Goal: Task Accomplishment & Management: Complete application form

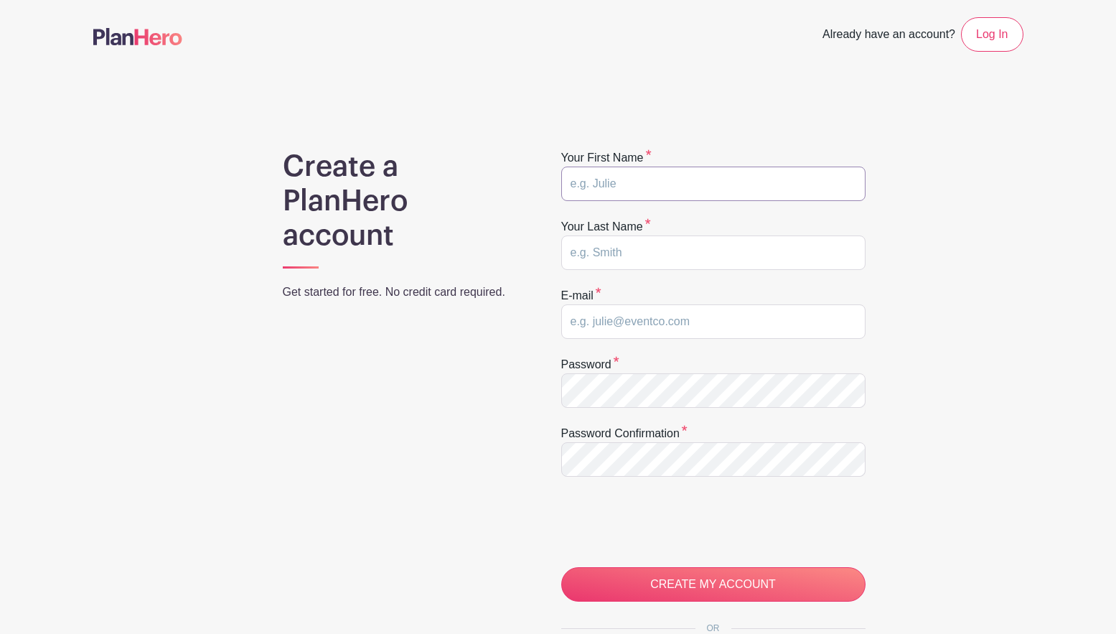
click at [692, 192] on input "text" at bounding box center [713, 184] width 304 height 34
type input "Katelyn"
type input "White"
type input "krw0811@gmail.com"
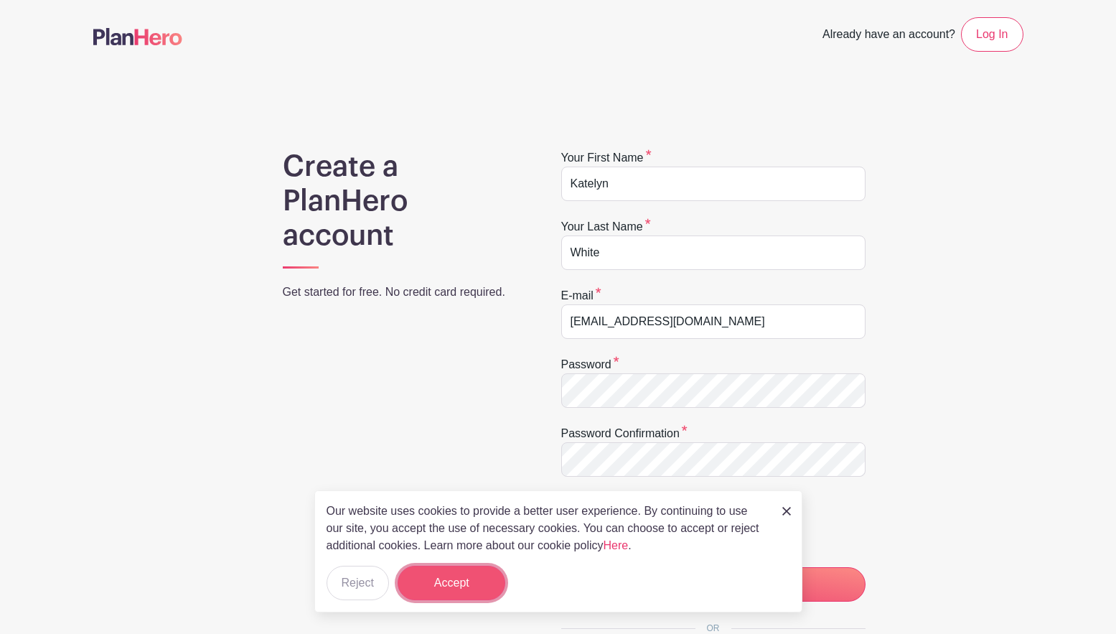
click at [488, 576] on button "Accept" at bounding box center [452, 583] width 108 height 34
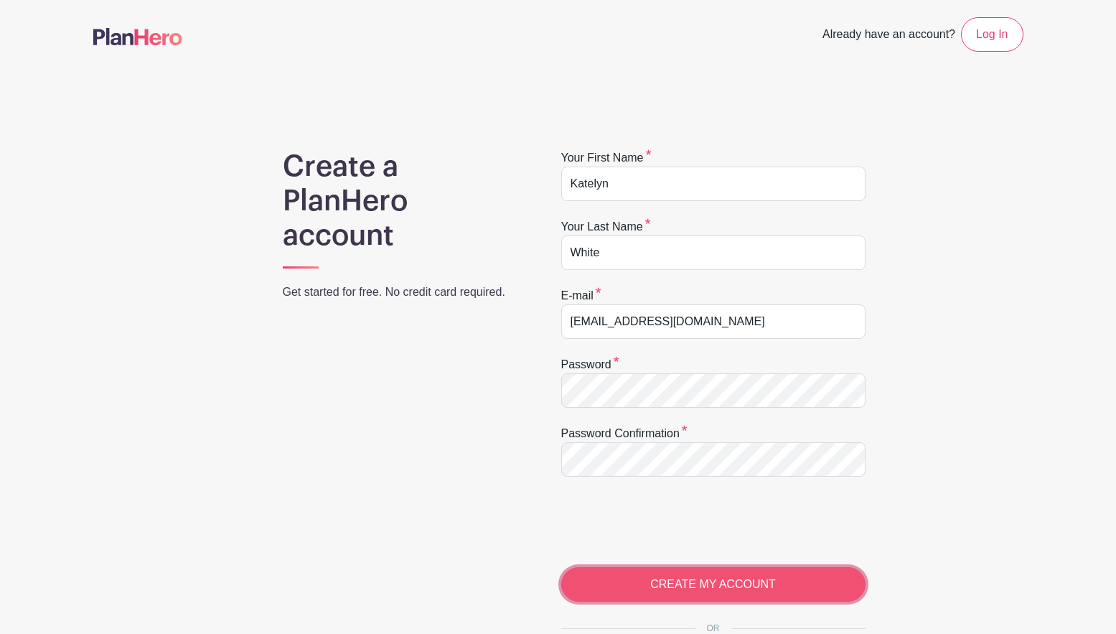
click at [622, 582] on input "CREATE MY ACCOUNT" at bounding box center [713, 584] width 304 height 34
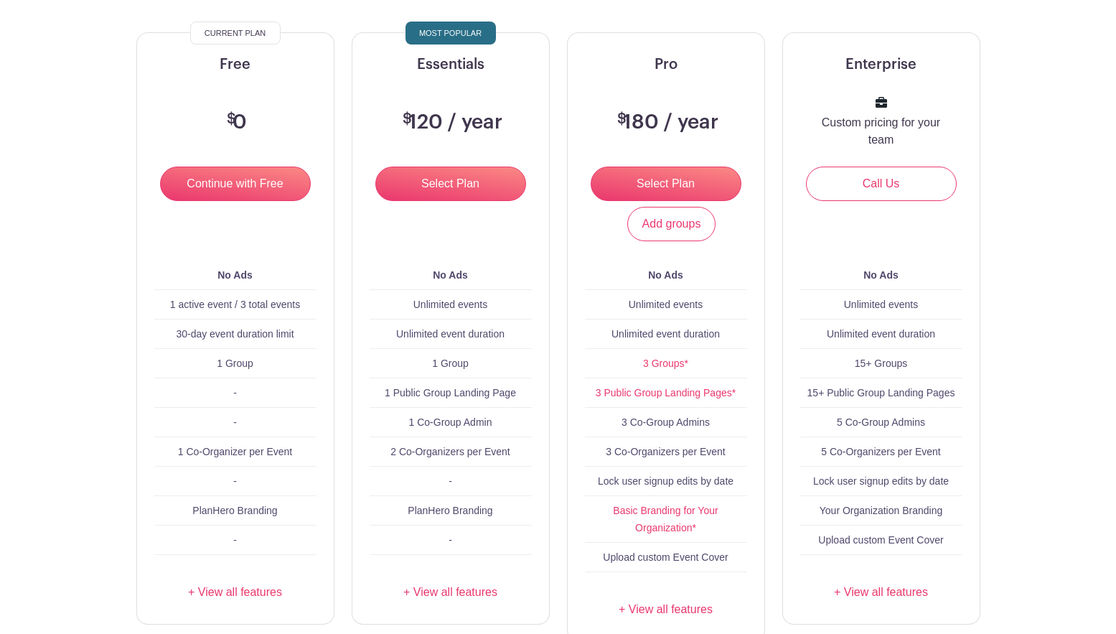
scroll to position [178, 0]
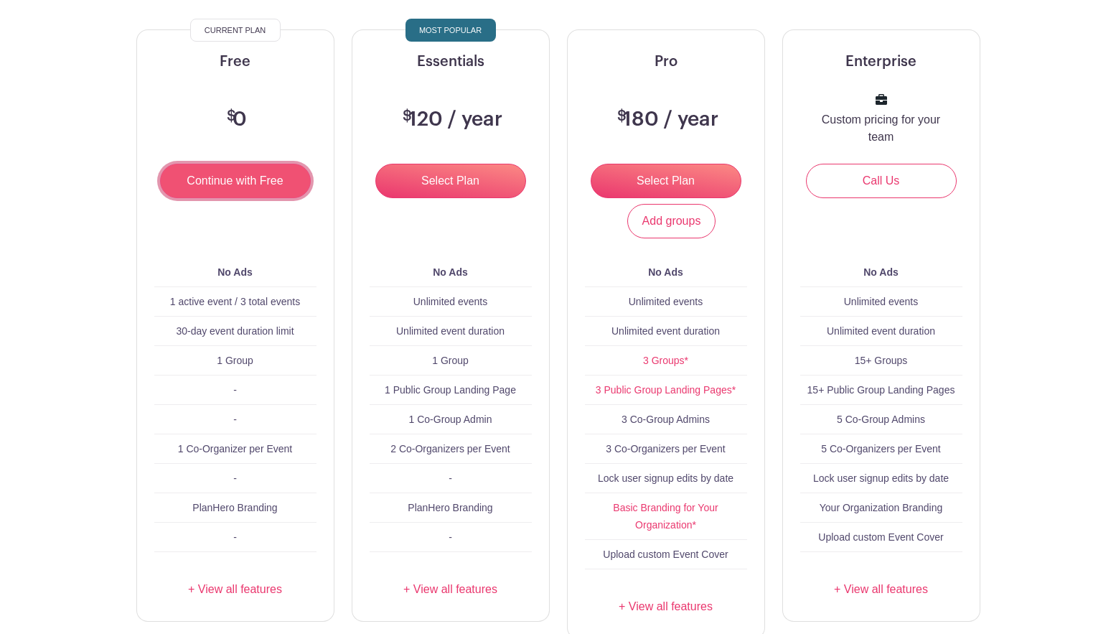
click at [295, 179] on input "Continue with Free" at bounding box center [235, 181] width 151 height 34
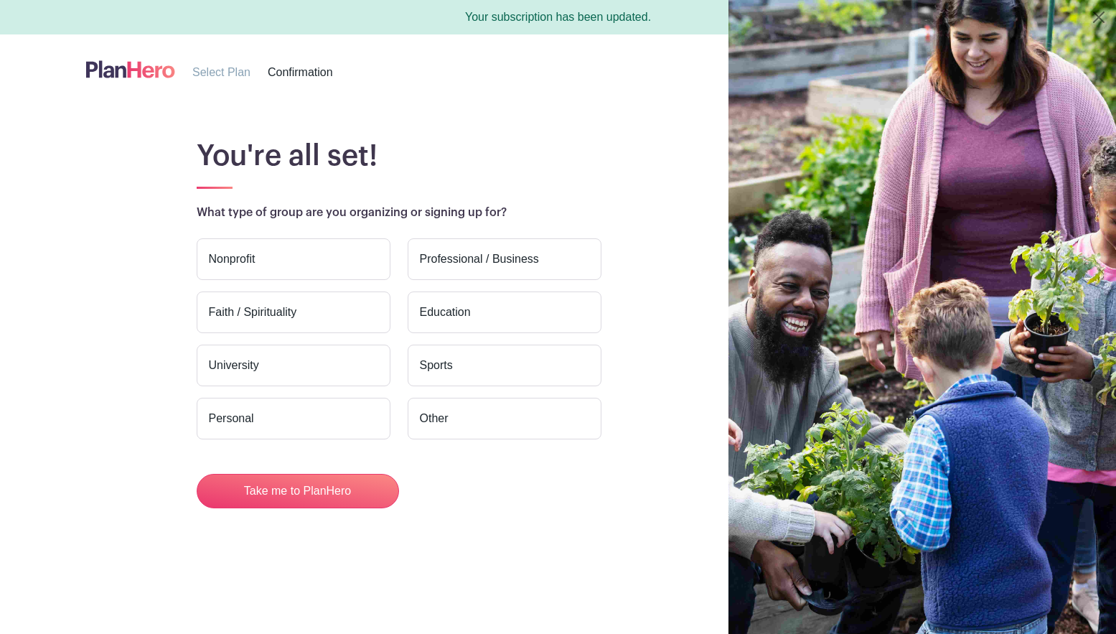
click at [482, 324] on label "Education" at bounding box center [505, 312] width 194 height 42
click at [0, 0] on input "Education" at bounding box center [0, 0] width 0 height 0
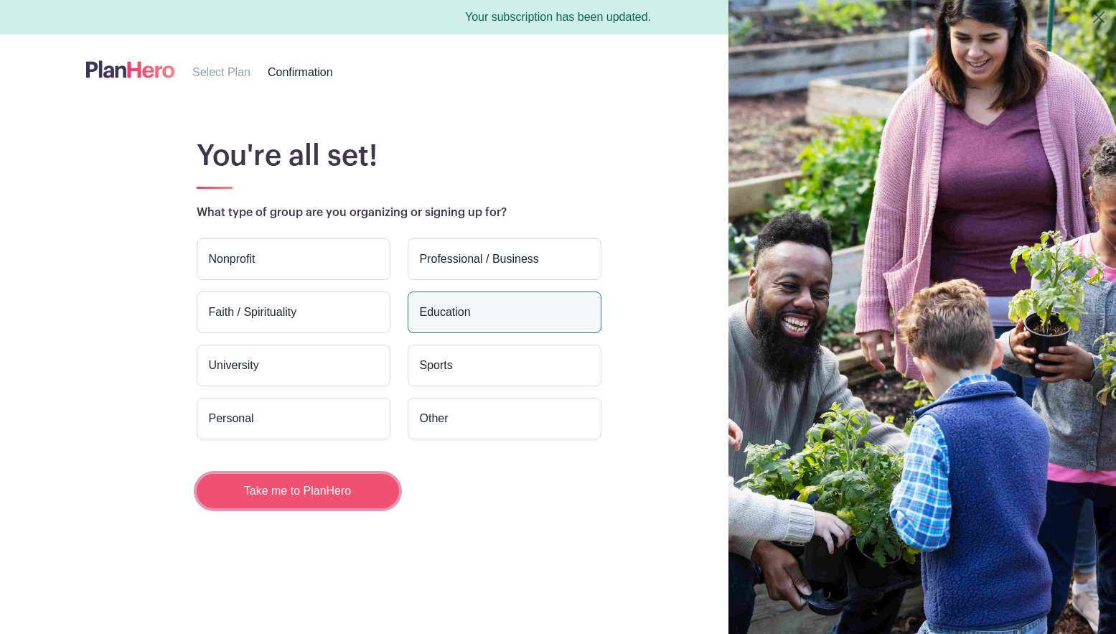
click at [290, 482] on button "Take me to PlanHero" at bounding box center [298, 491] width 202 height 34
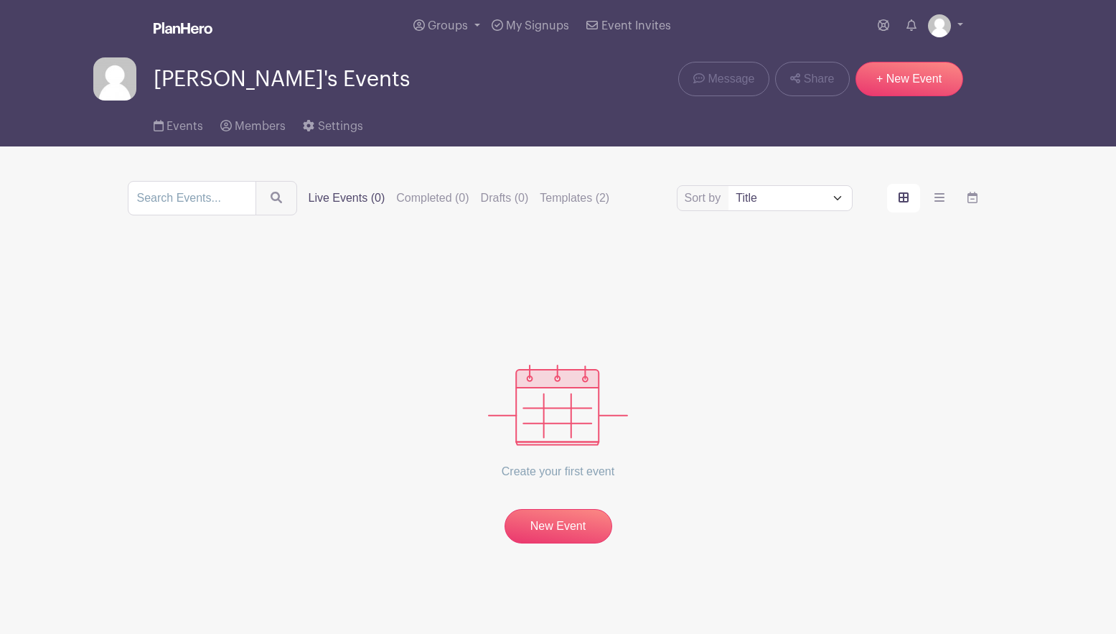
click at [547, 546] on main "Groups All Groups Katelyn's Events My Signups Event Invites My account Logout K…" at bounding box center [558, 316] width 1116 height 633
click at [545, 523] on link "New Event" at bounding box center [559, 527] width 108 height 37
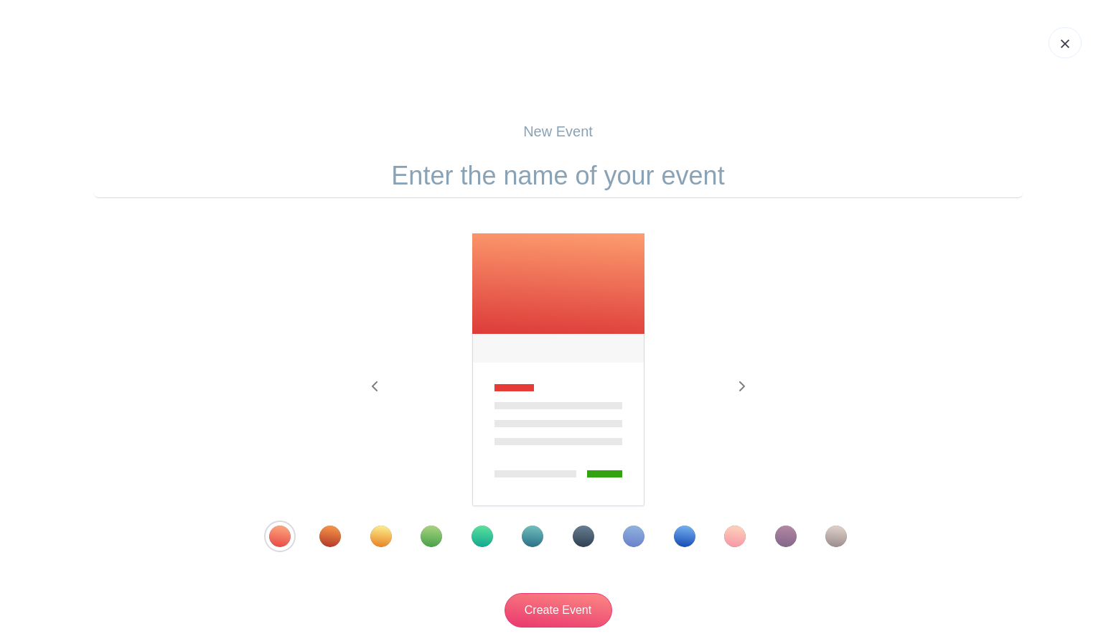
click at [561, 190] on input "text" at bounding box center [558, 176] width 930 height 45
type input "Parent Teacher Conferences"
click at [573, 537] on div "Template 7" at bounding box center [584, 536] width 22 height 22
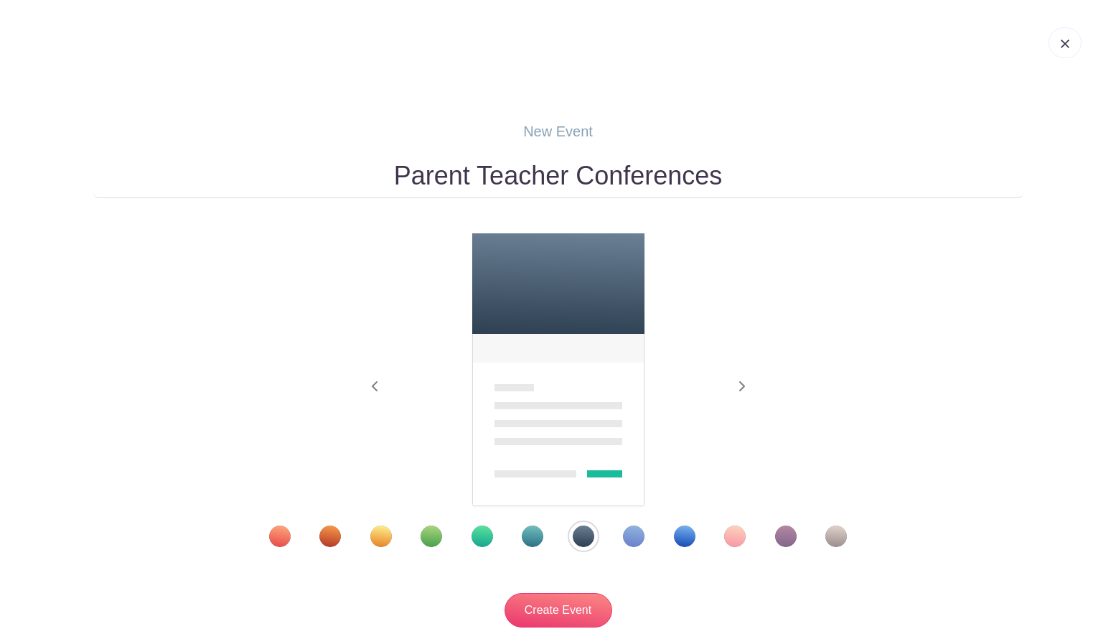
click at [642, 525] on div at bounding box center [558, 536] width 651 height 22
click at [738, 535] on div "Template 10" at bounding box center [735, 536] width 22 height 22
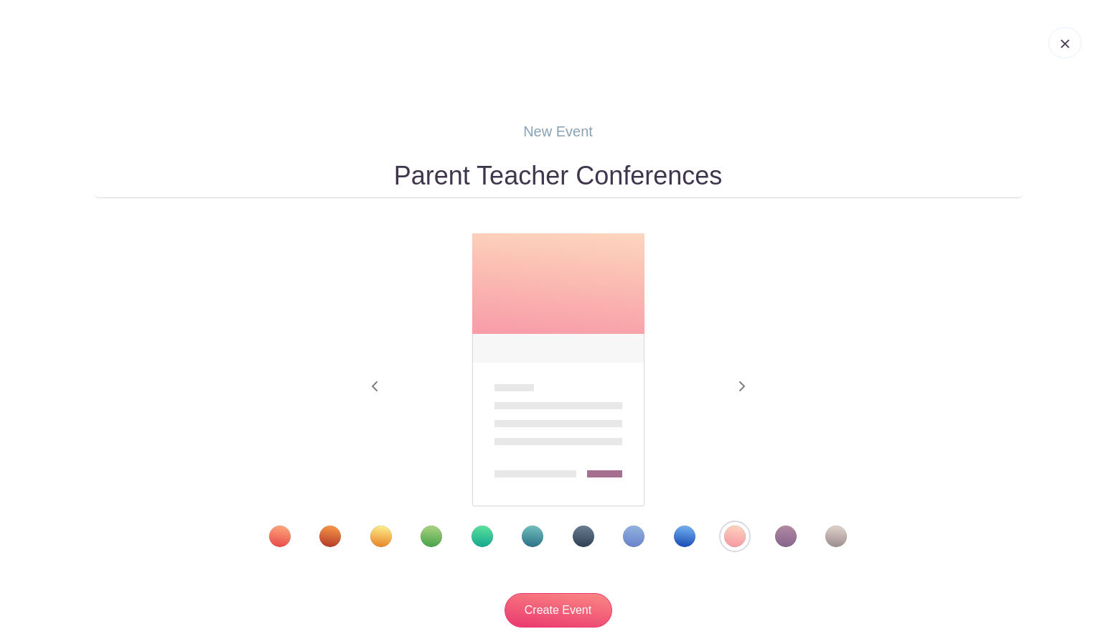
click at [784, 541] on div "Template 11" at bounding box center [786, 536] width 22 height 22
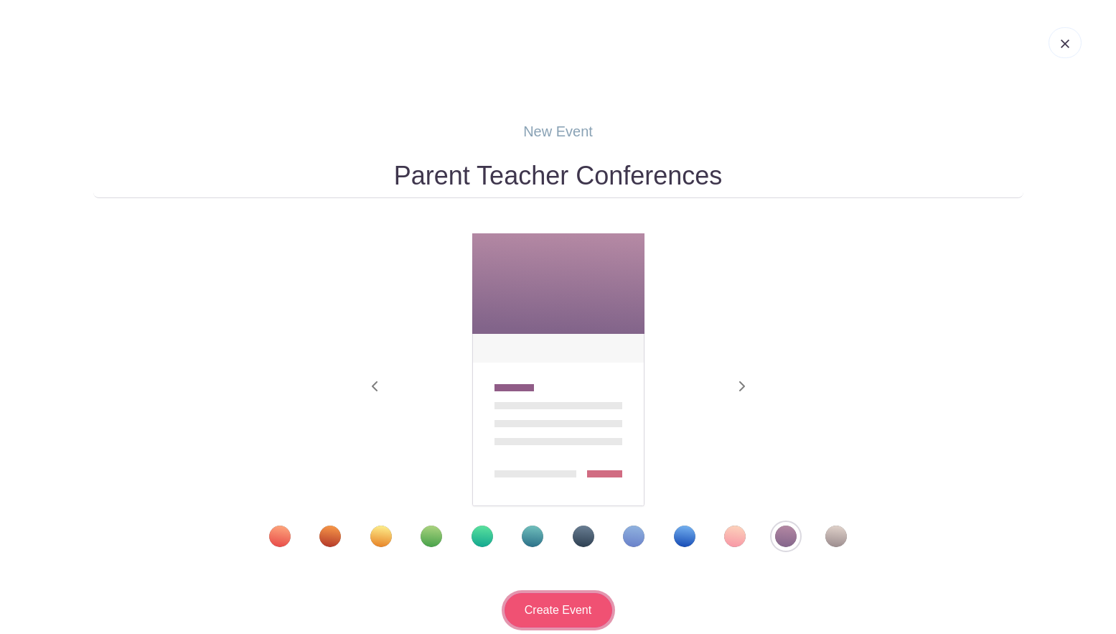
click at [590, 622] on input "Create Event" at bounding box center [559, 610] width 108 height 34
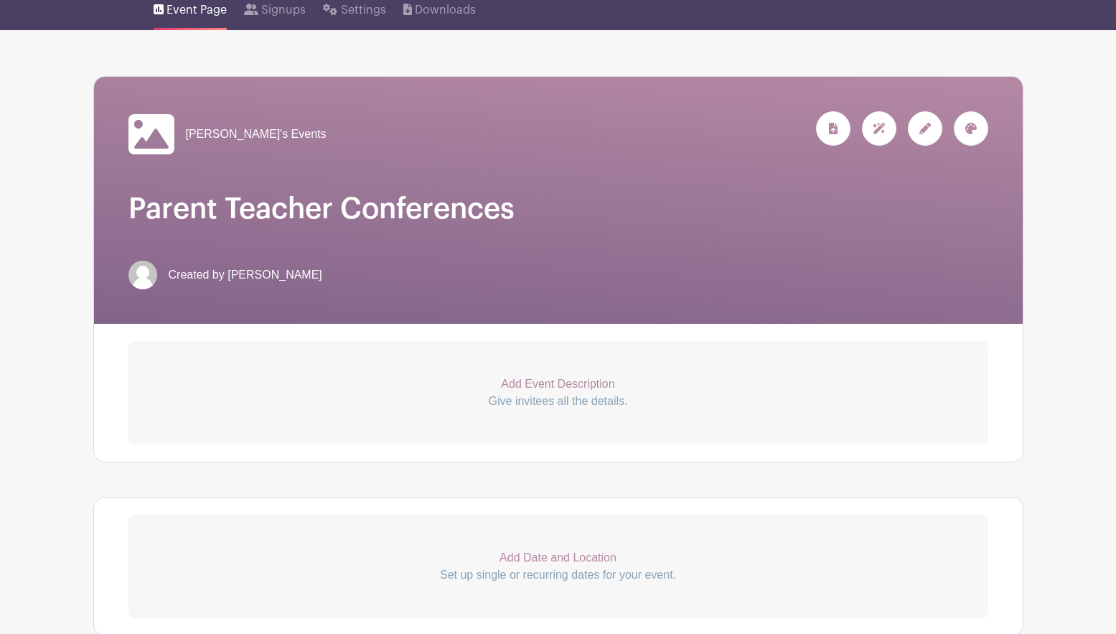
scroll to position [155, 0]
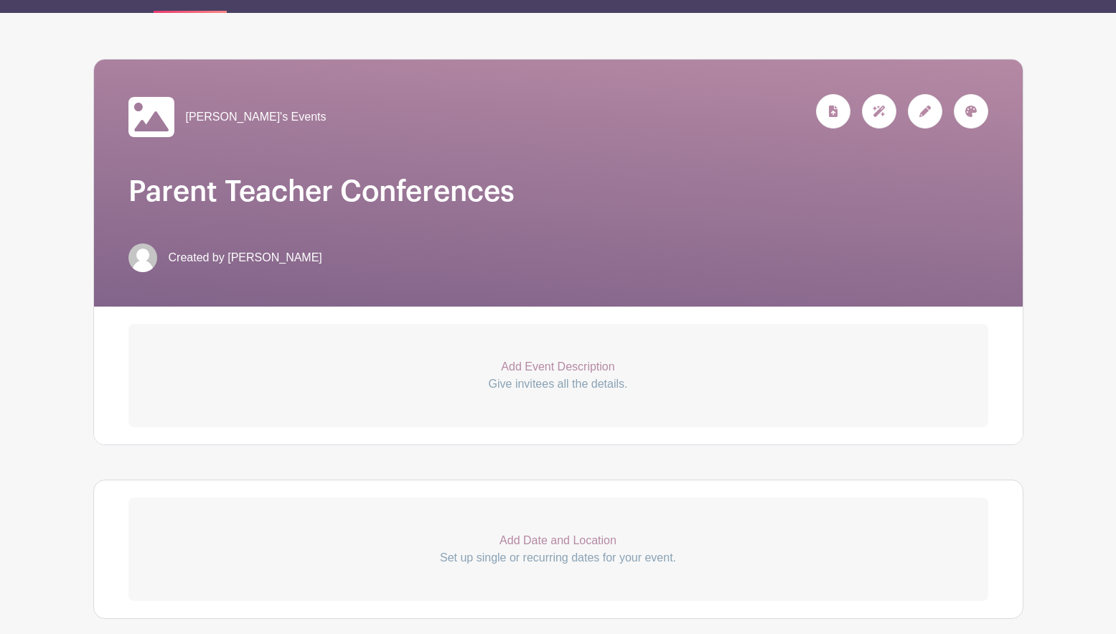
click at [587, 380] on p "Give invitees all the details." at bounding box center [558, 383] width 860 height 17
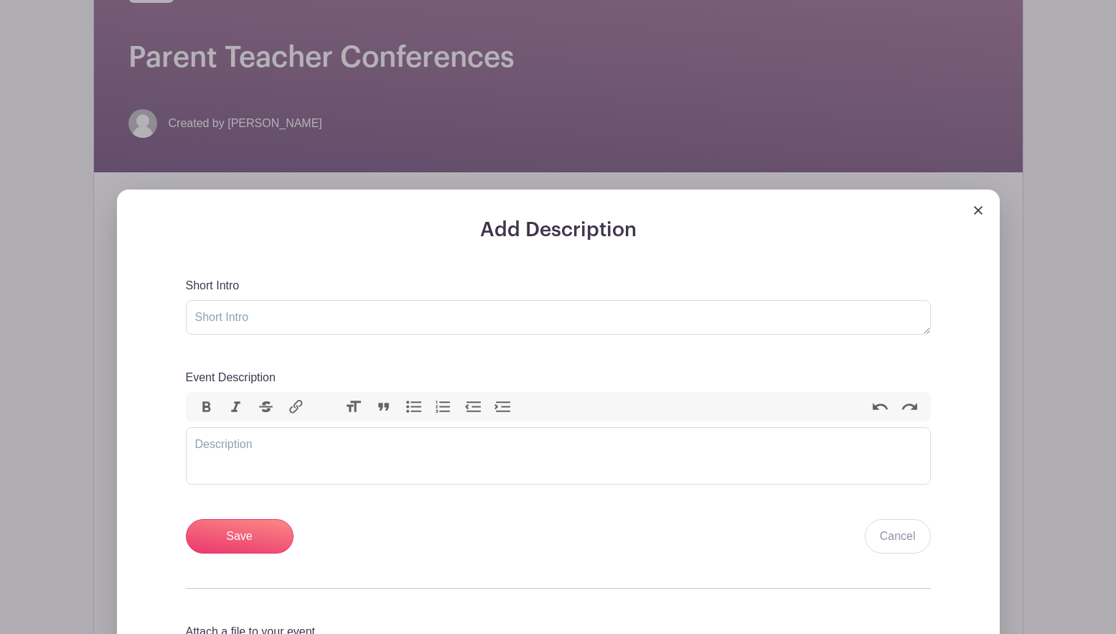
scroll to position [303, 0]
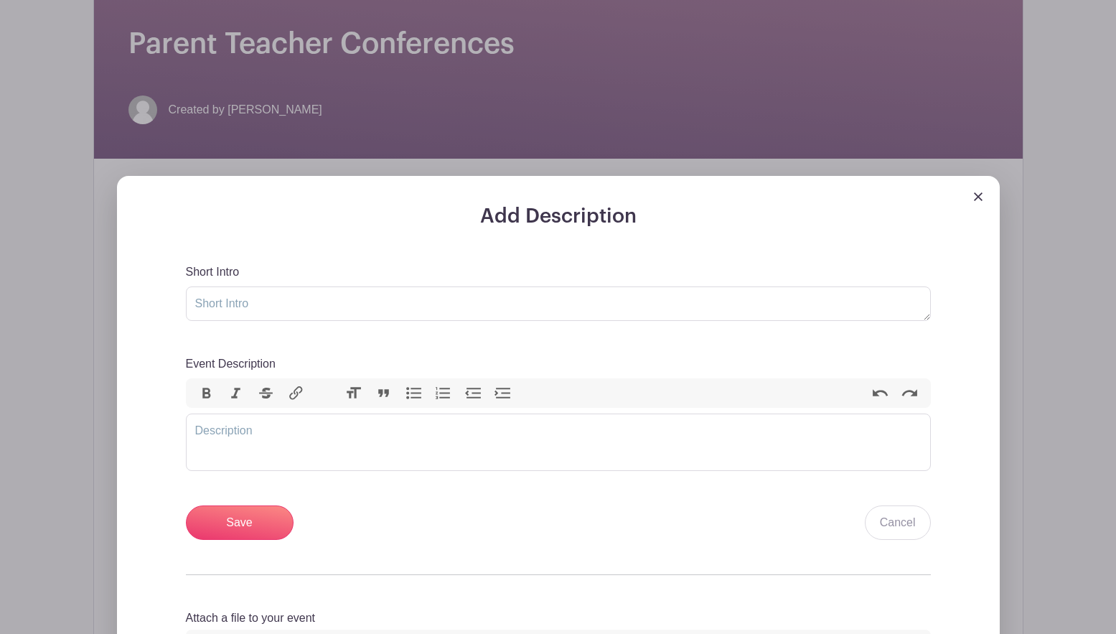
click at [983, 195] on div at bounding box center [558, 190] width 883 height 29
click at [969, 195] on div at bounding box center [558, 190] width 883 height 29
click at [980, 195] on img at bounding box center [978, 196] width 9 height 9
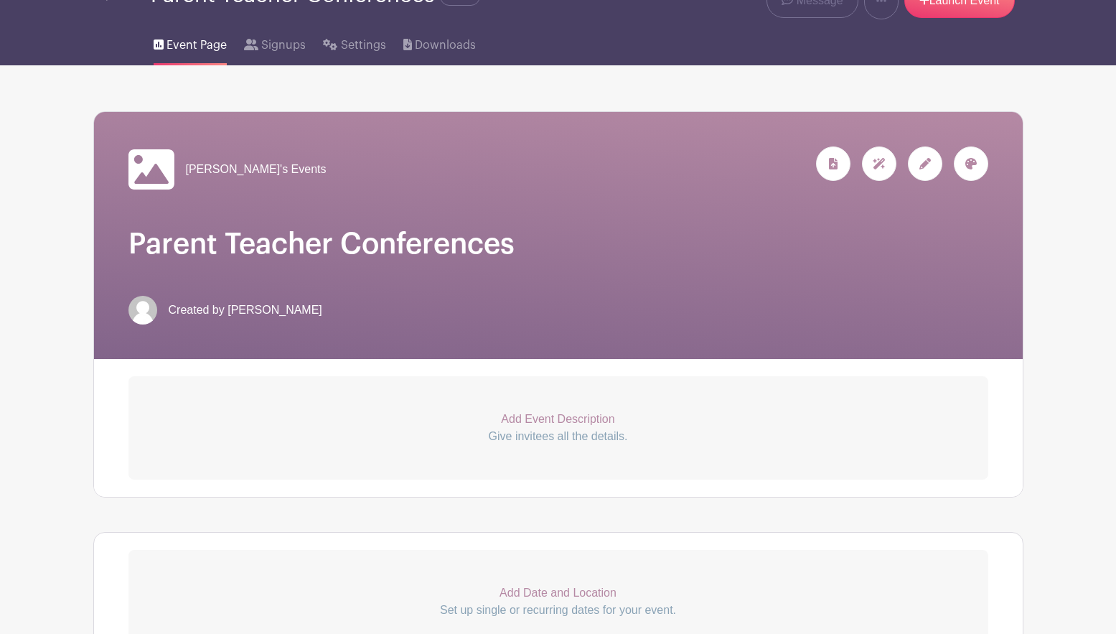
scroll to position [0, 0]
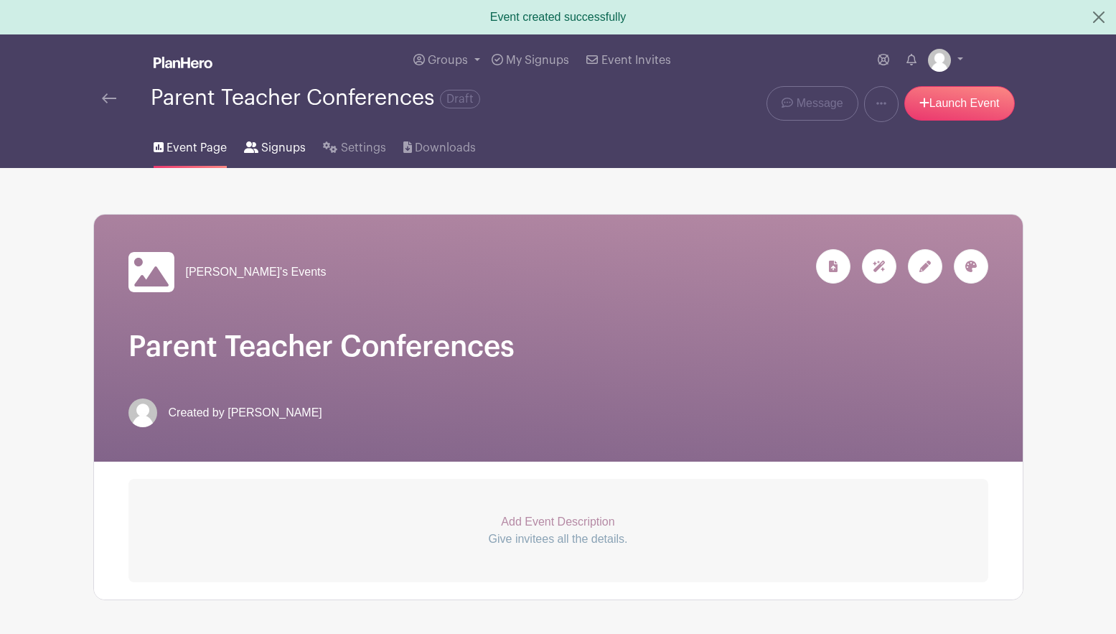
click at [284, 167] on link "Signups" at bounding box center [275, 145] width 62 height 46
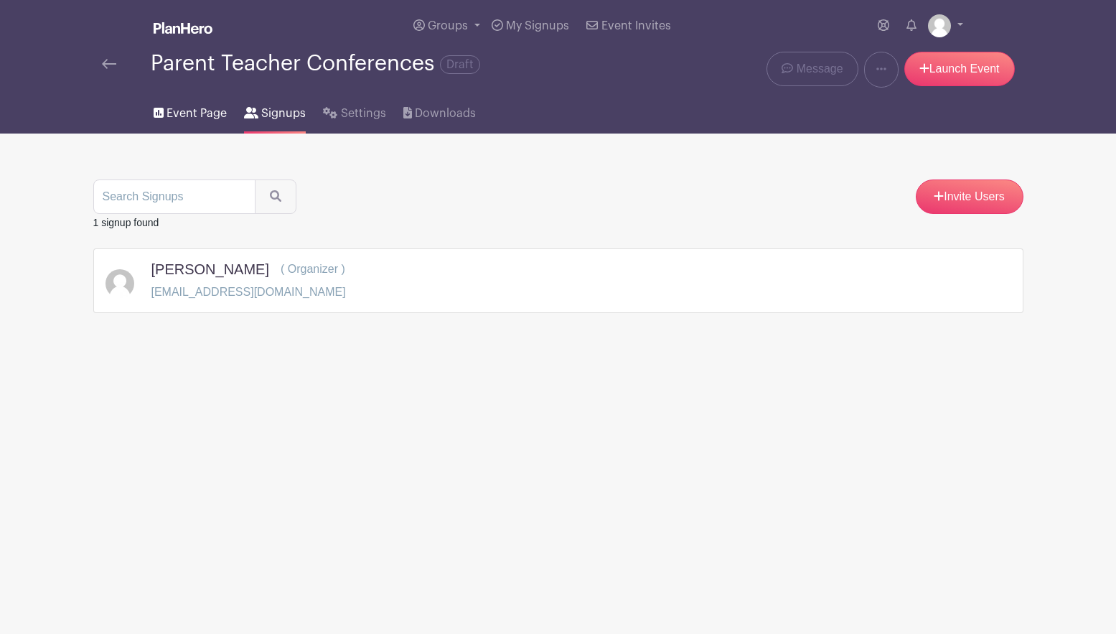
click at [180, 118] on span "Event Page" at bounding box center [197, 113] width 60 height 17
